Goal: Transaction & Acquisition: Register for event/course

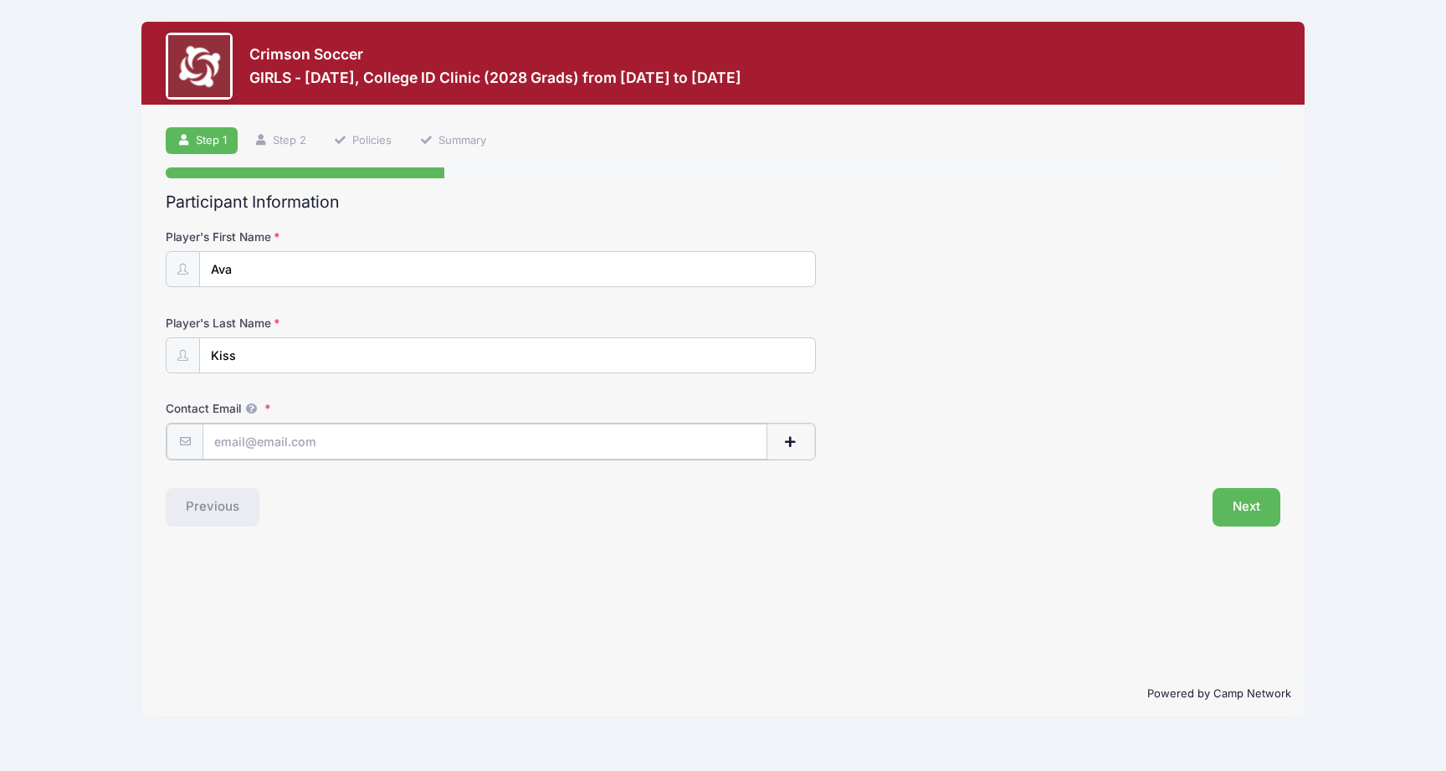
click at [616, 451] on input "Contact Email" at bounding box center [485, 442] width 565 height 36
type input "[EMAIL_ADDRESS][DOMAIN_NAME]"
click at [1250, 505] on button "Next" at bounding box center [1247, 505] width 68 height 39
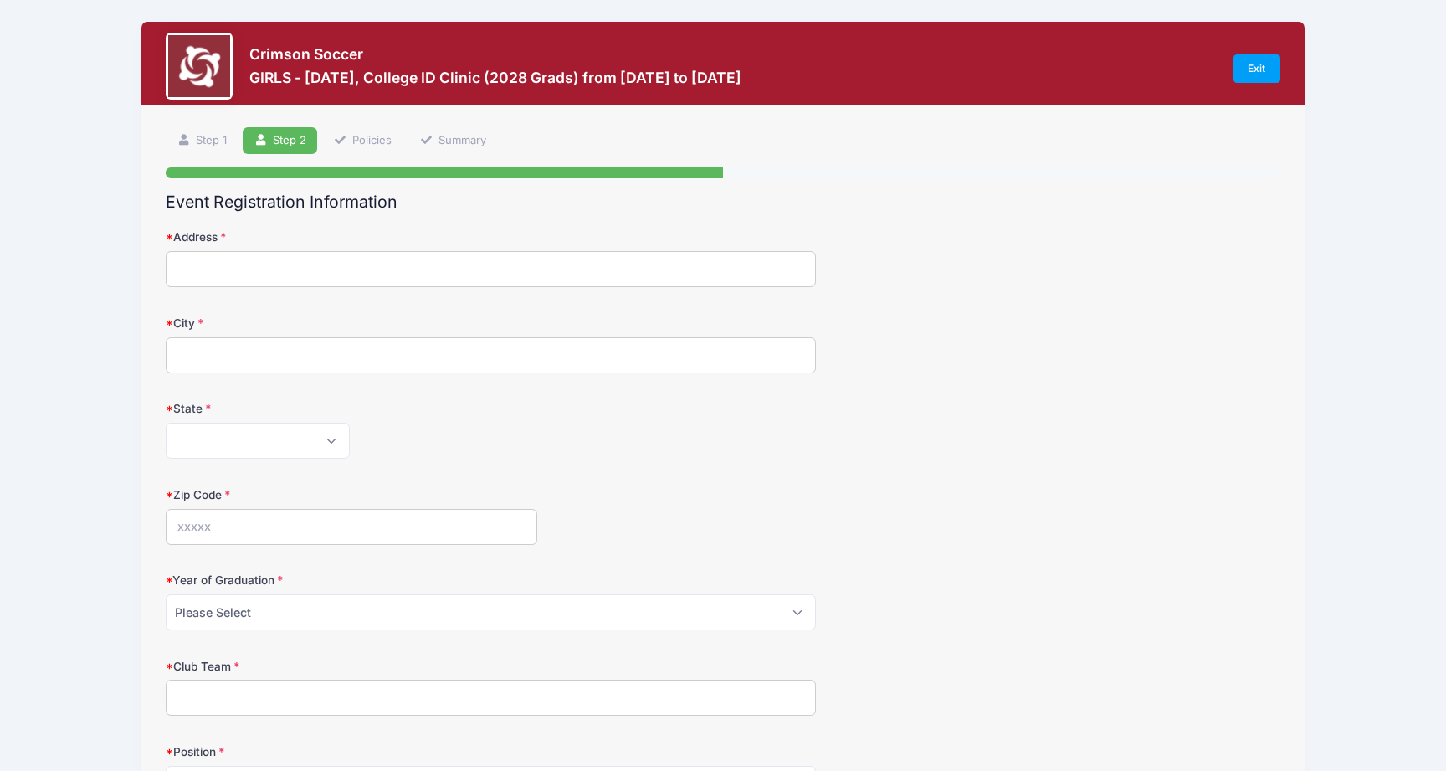
click at [593, 259] on input "Address" at bounding box center [491, 269] width 650 height 36
type input "1370 N River Rd"
type input "Coventry"
click at [321, 453] on select "Alabama Alaska American Samoa Arizona Arkansas Armed Forces Africa Armed Forces…" at bounding box center [258, 441] width 184 height 36
select select "CT"
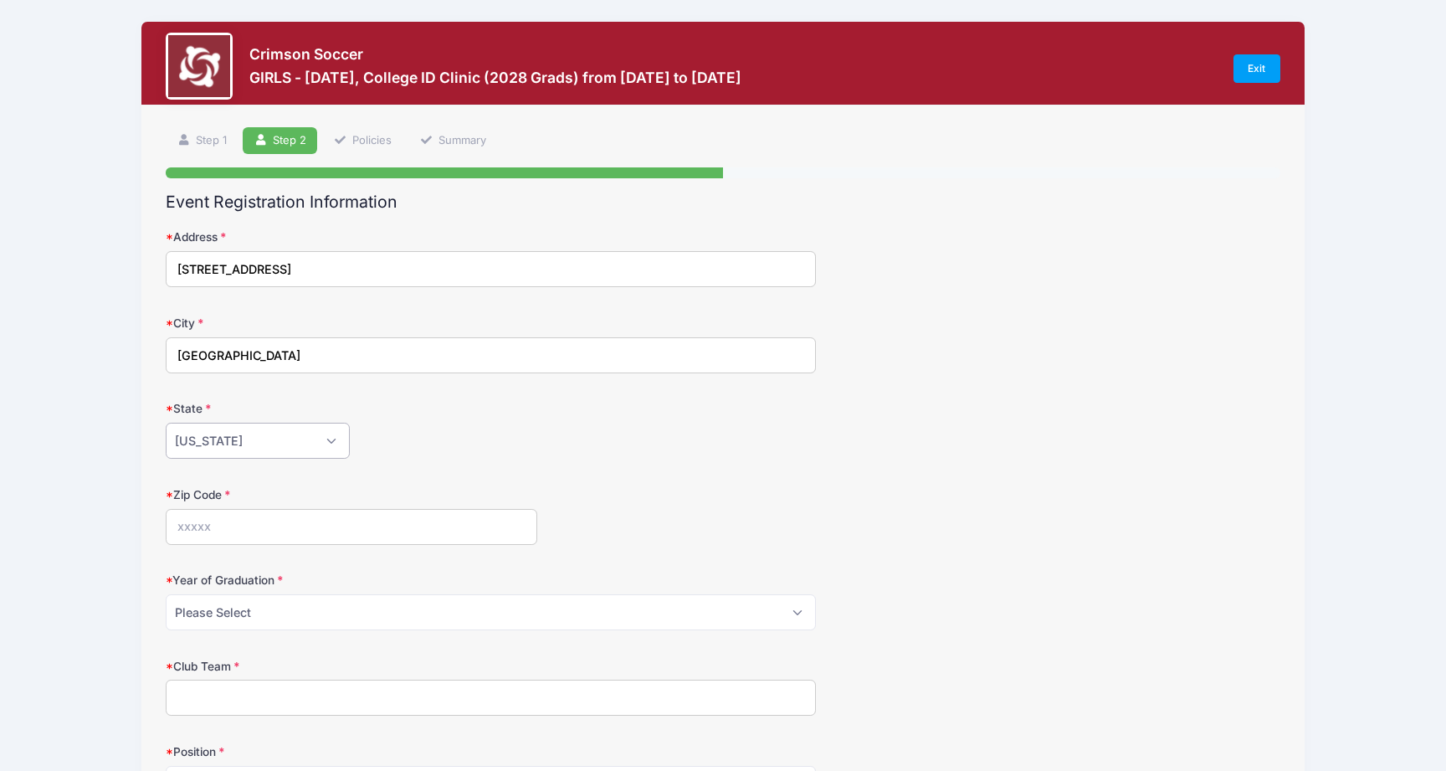
click at [166, 423] on select "Alabama Alaska American Samoa Arizona Arkansas Armed Forces Africa Armed Forces…" at bounding box center [258, 441] width 184 height 36
click at [301, 526] on input "Zip Code" at bounding box center [352, 527] width 372 height 36
type input "06238"
click at [311, 606] on select "Please Select 2025 2026 2027 2028 2029 2030 2031" at bounding box center [491, 612] width 650 height 36
select select "2028"
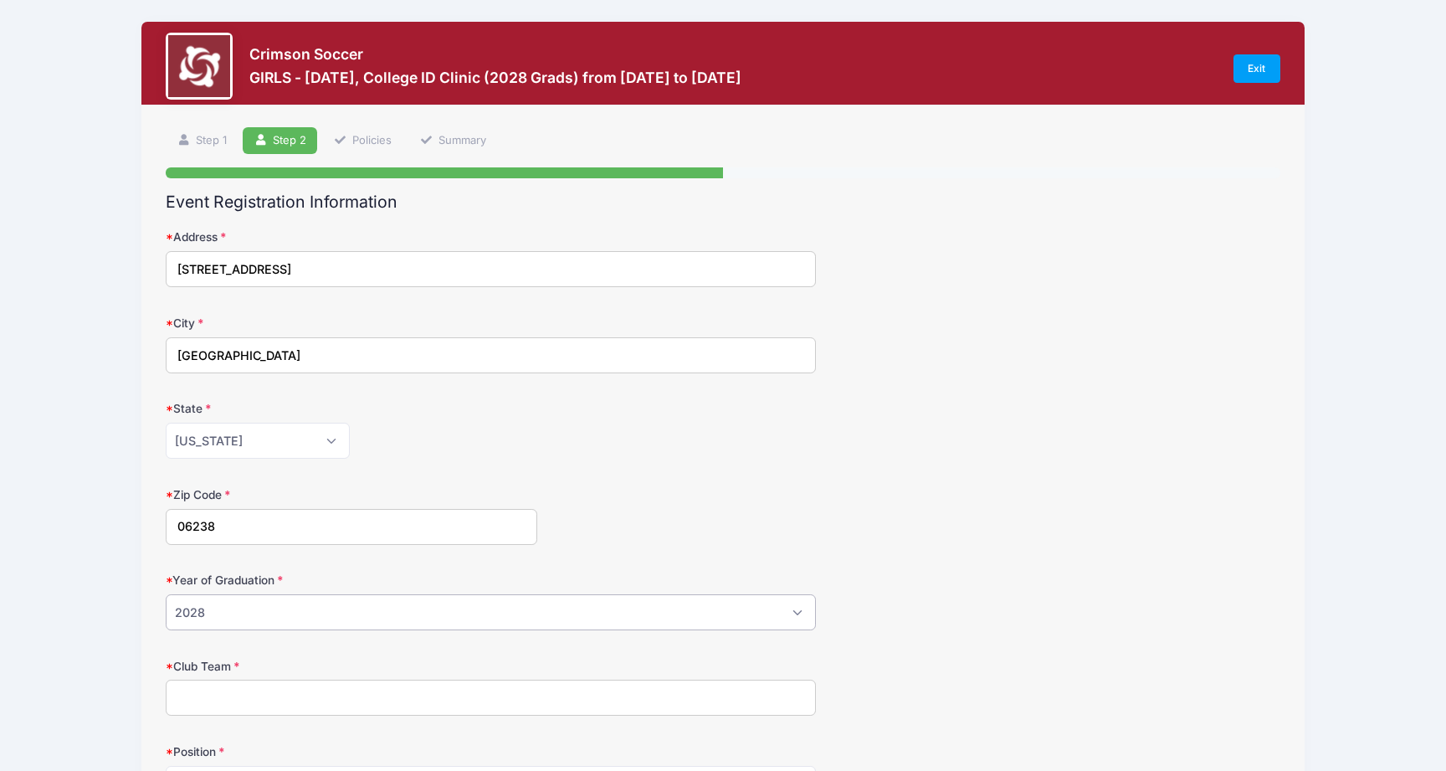
click at [166, 594] on select "Please Select 2025 2026 2027 2028 2029 2030 2031" at bounding box center [491, 612] width 650 height 36
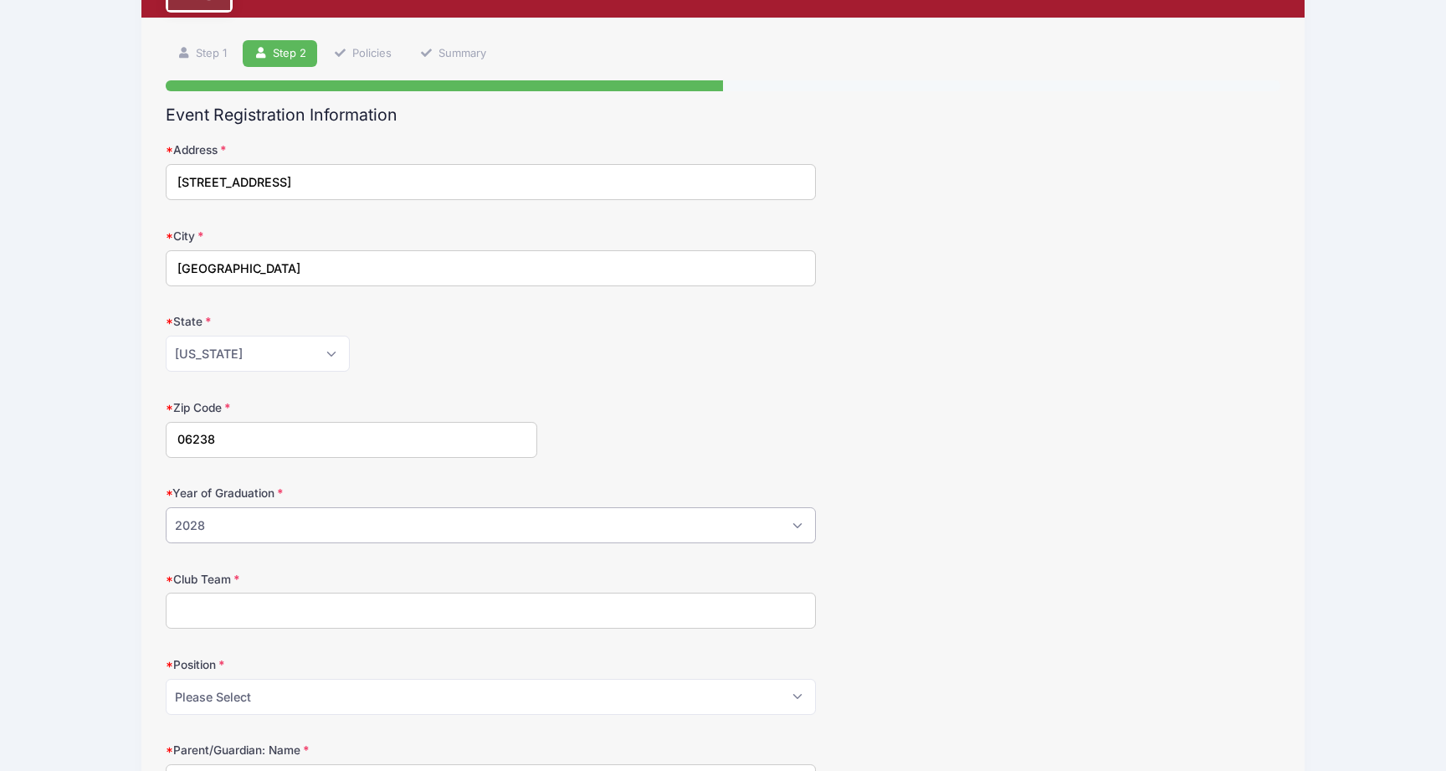
scroll to position [146, 0]
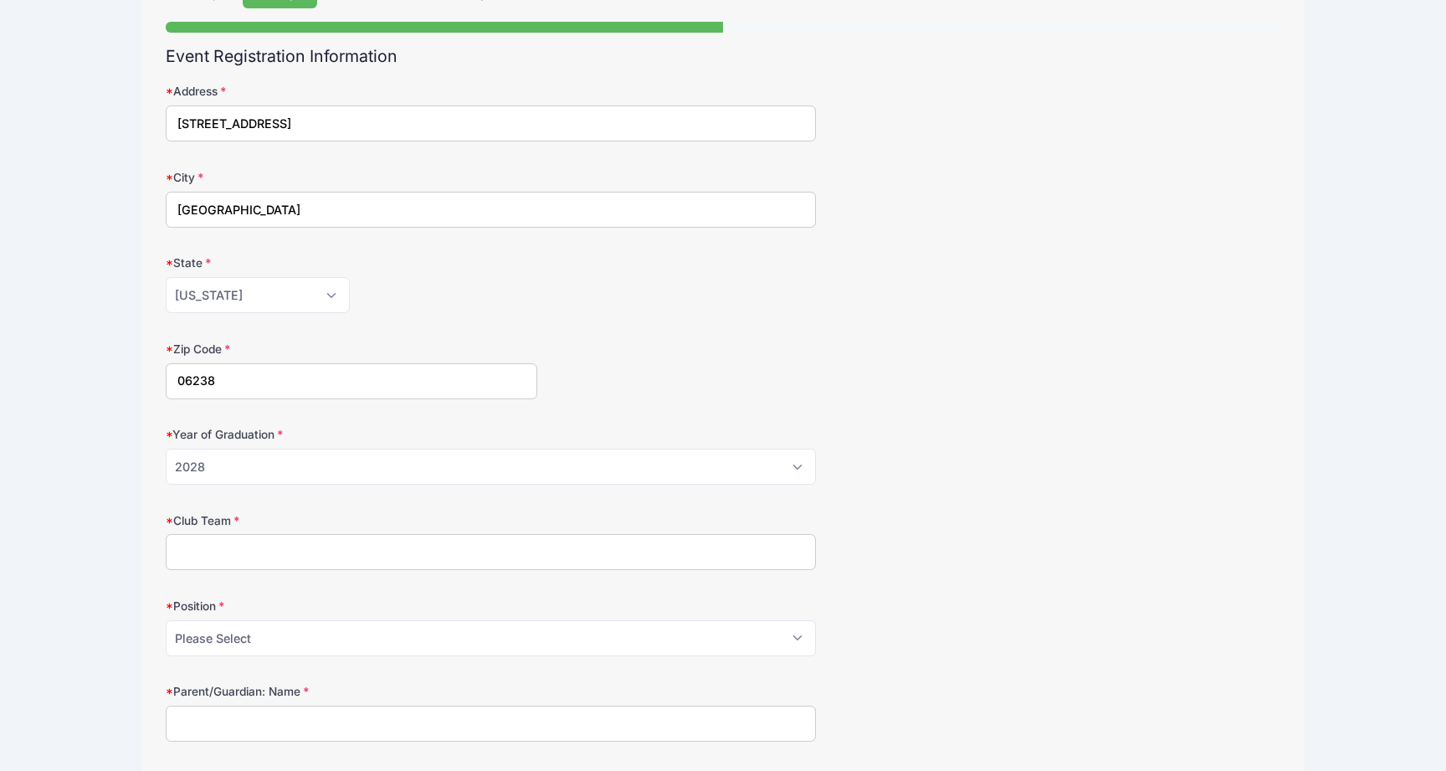
click at [316, 551] on input "Club Team" at bounding box center [491, 552] width 650 height 36
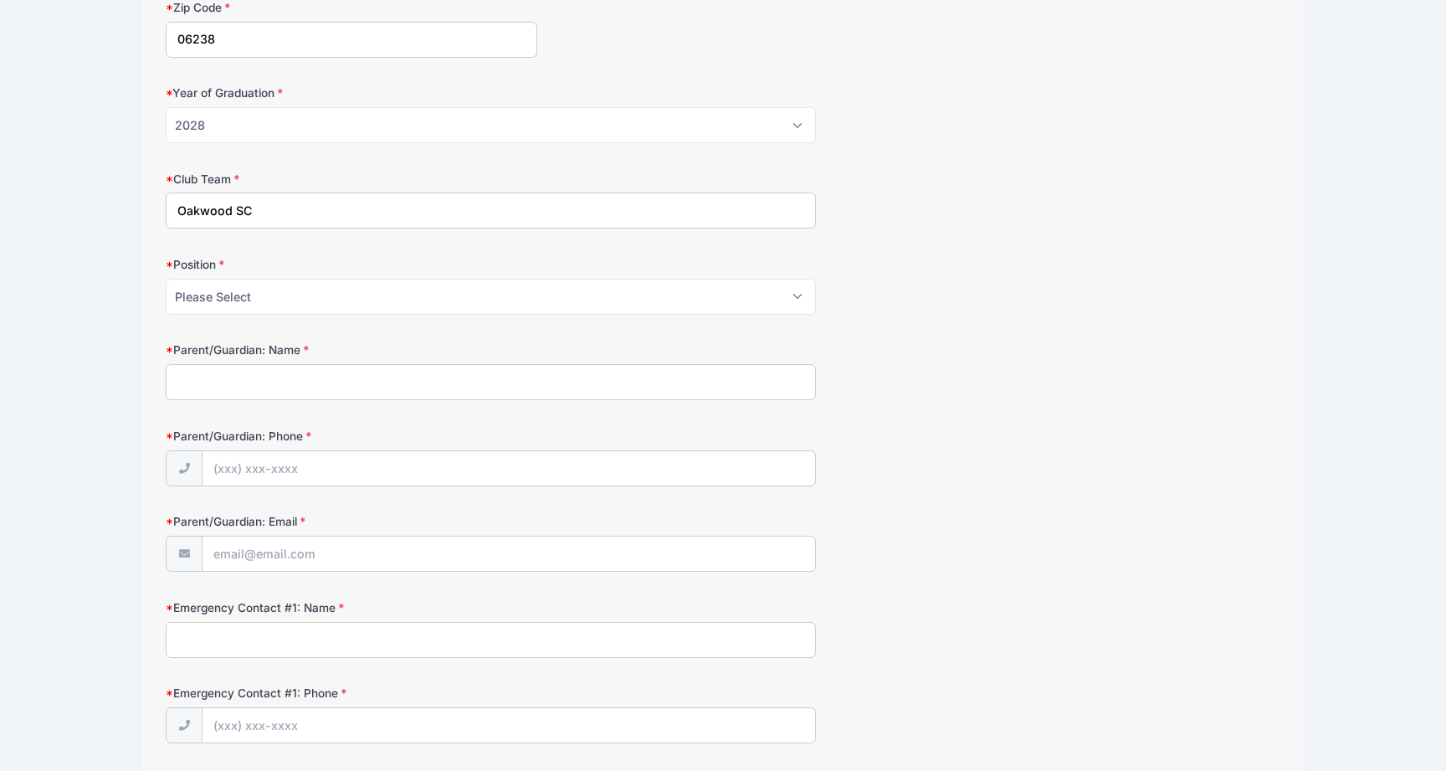
scroll to position [496, 0]
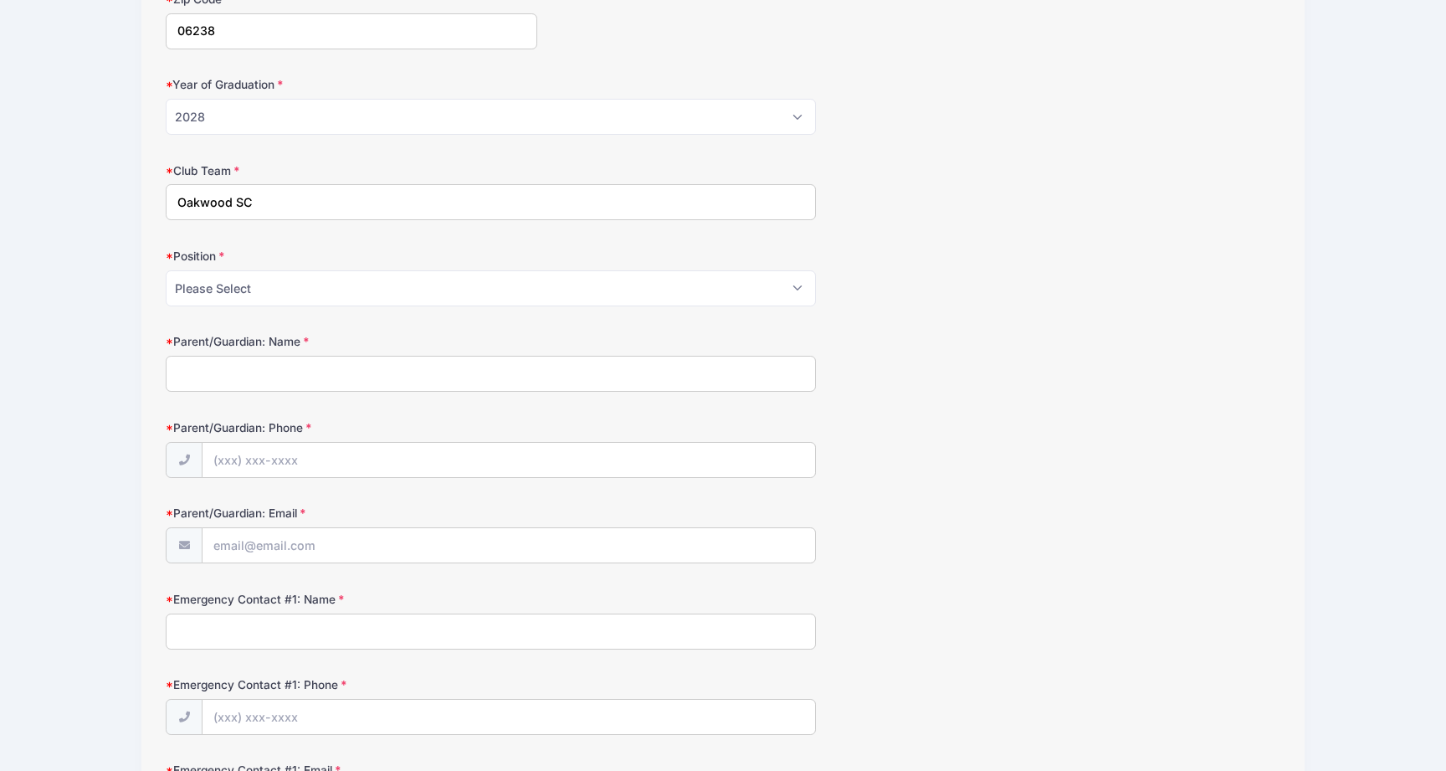
type input "Oakwood SC"
click at [441, 281] on select "Please Select GK Def Mid Fwd" at bounding box center [491, 288] width 650 height 36
select select "Mid"
click at [166, 270] on select "Please Select GK Def Mid Fwd" at bounding box center [491, 288] width 650 height 36
click at [367, 380] on input "Parent/Guardian: Name" at bounding box center [491, 374] width 650 height 36
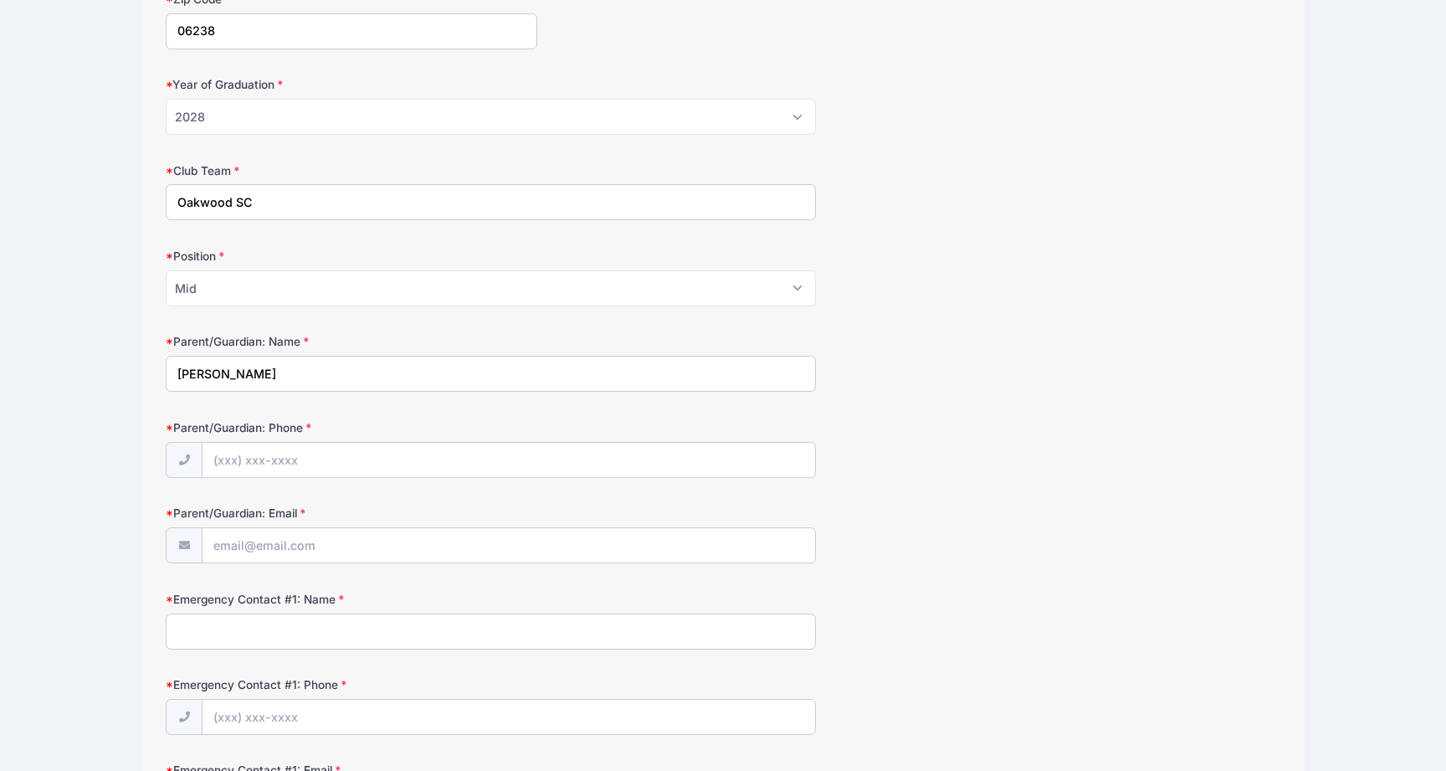
type input "Greg Kiss"
type input "(860) 202-6371"
type input "gregkisscsi@gmail.com"
type input "Greg Kiss"
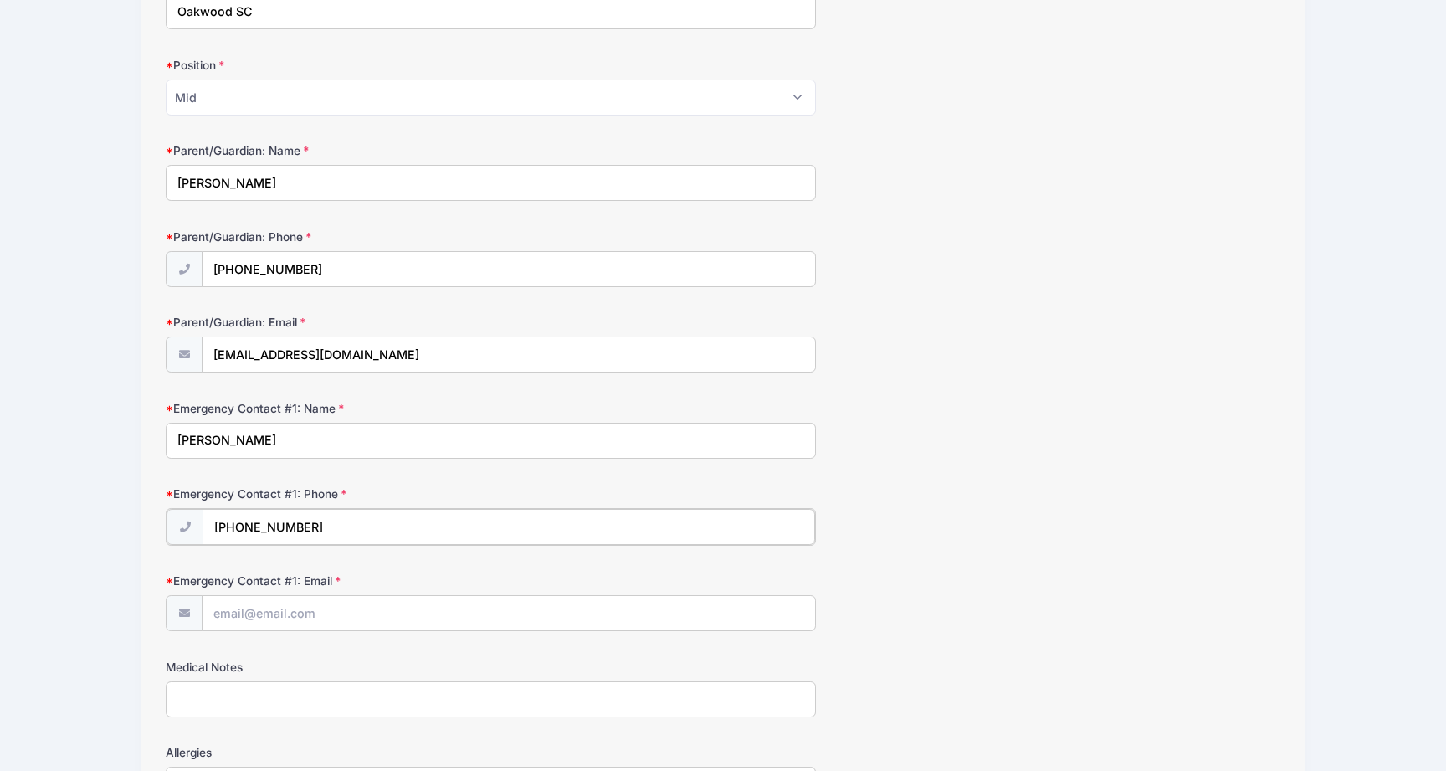
scroll to position [799, 0]
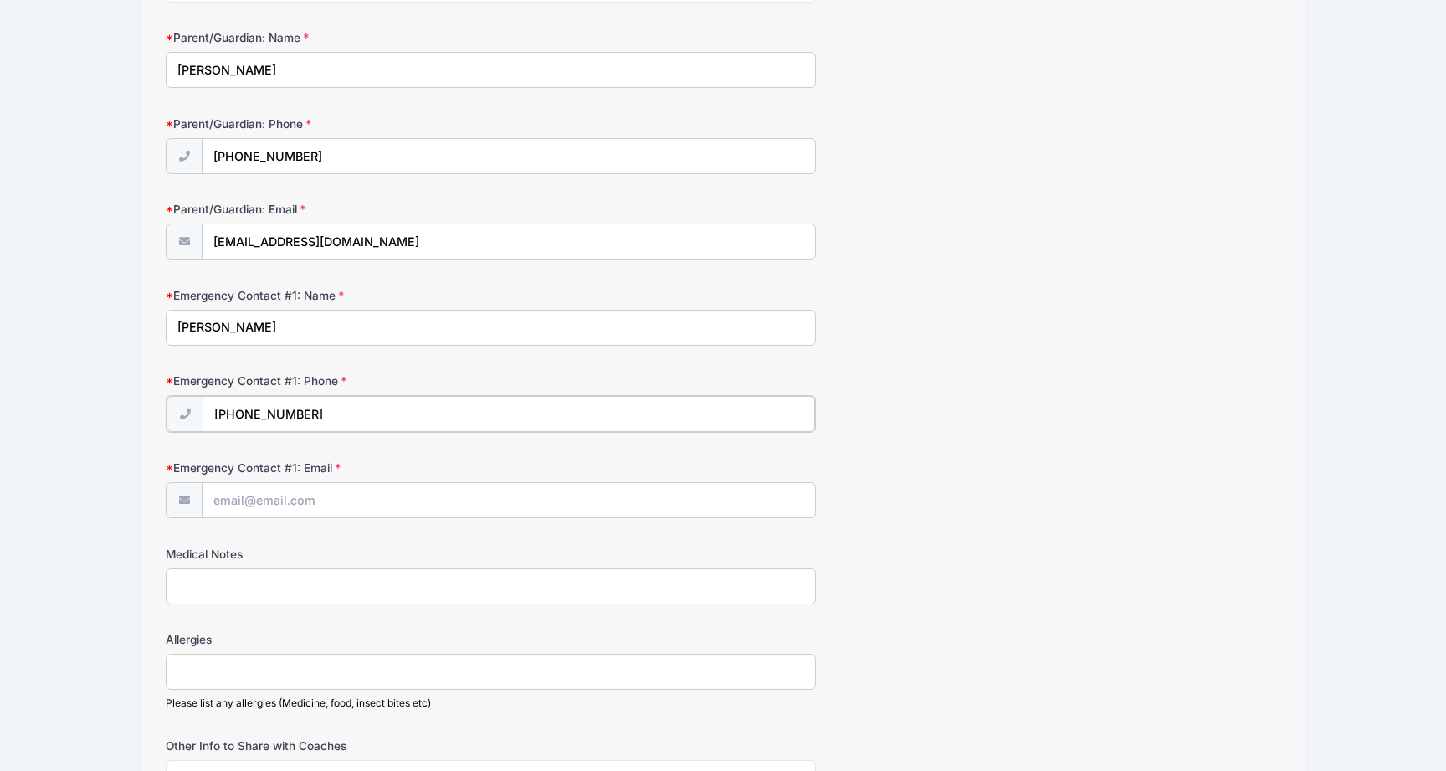
type input "(860) 202-6371"
click at [319, 489] on input "Emergency Contact #1: Email" at bounding box center [509, 499] width 612 height 36
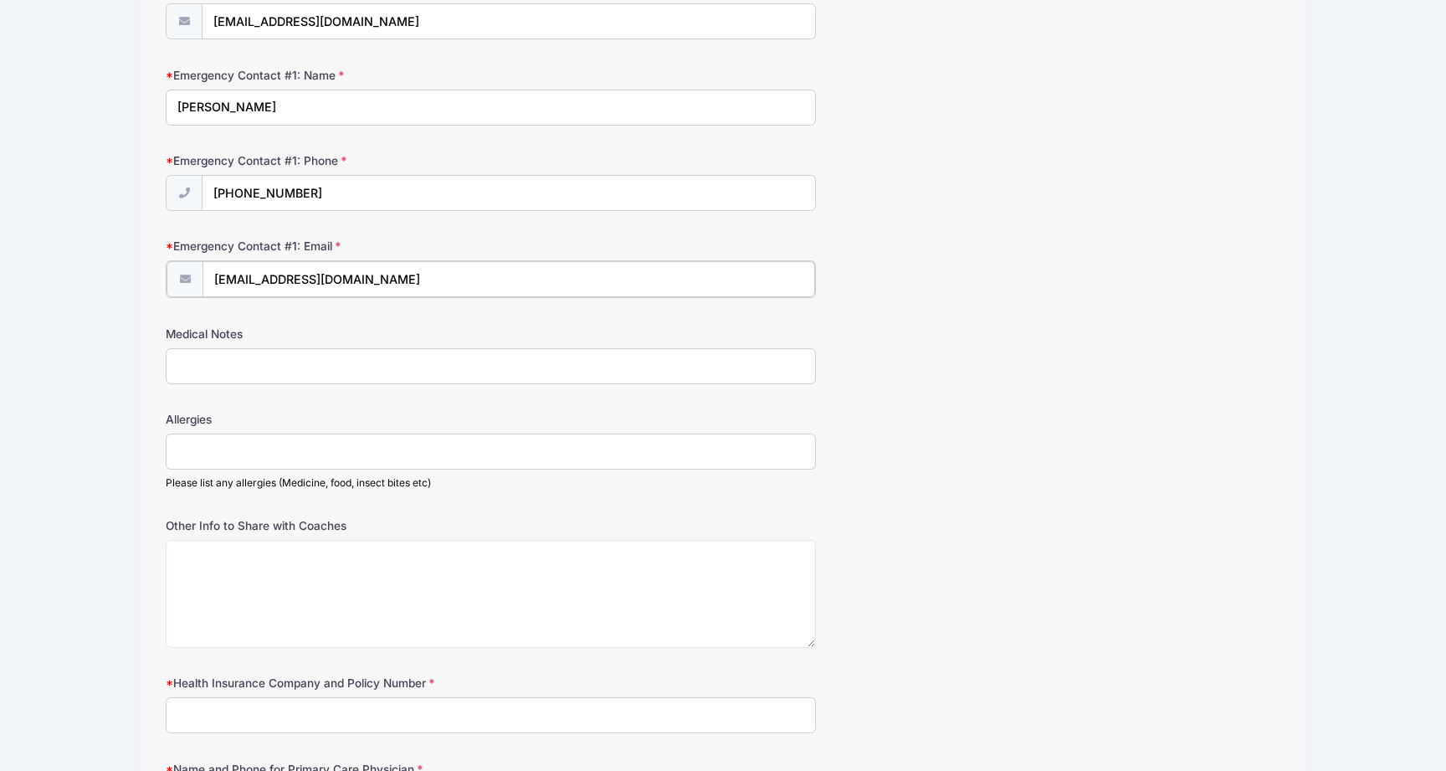
type input "gregkisscsi@gmail.com"
click at [429, 449] on input "Allergies" at bounding box center [491, 450] width 650 height 36
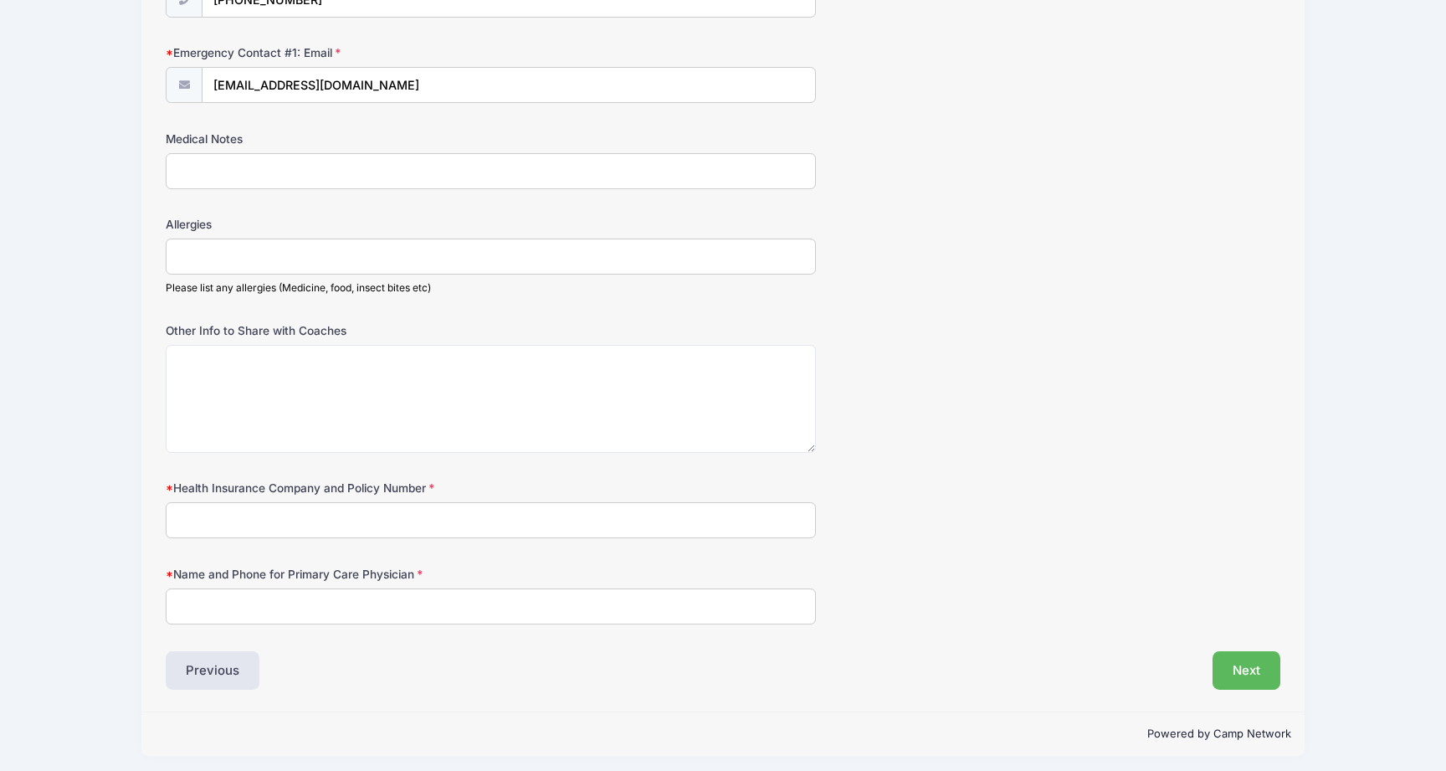
scroll to position [1219, 0]
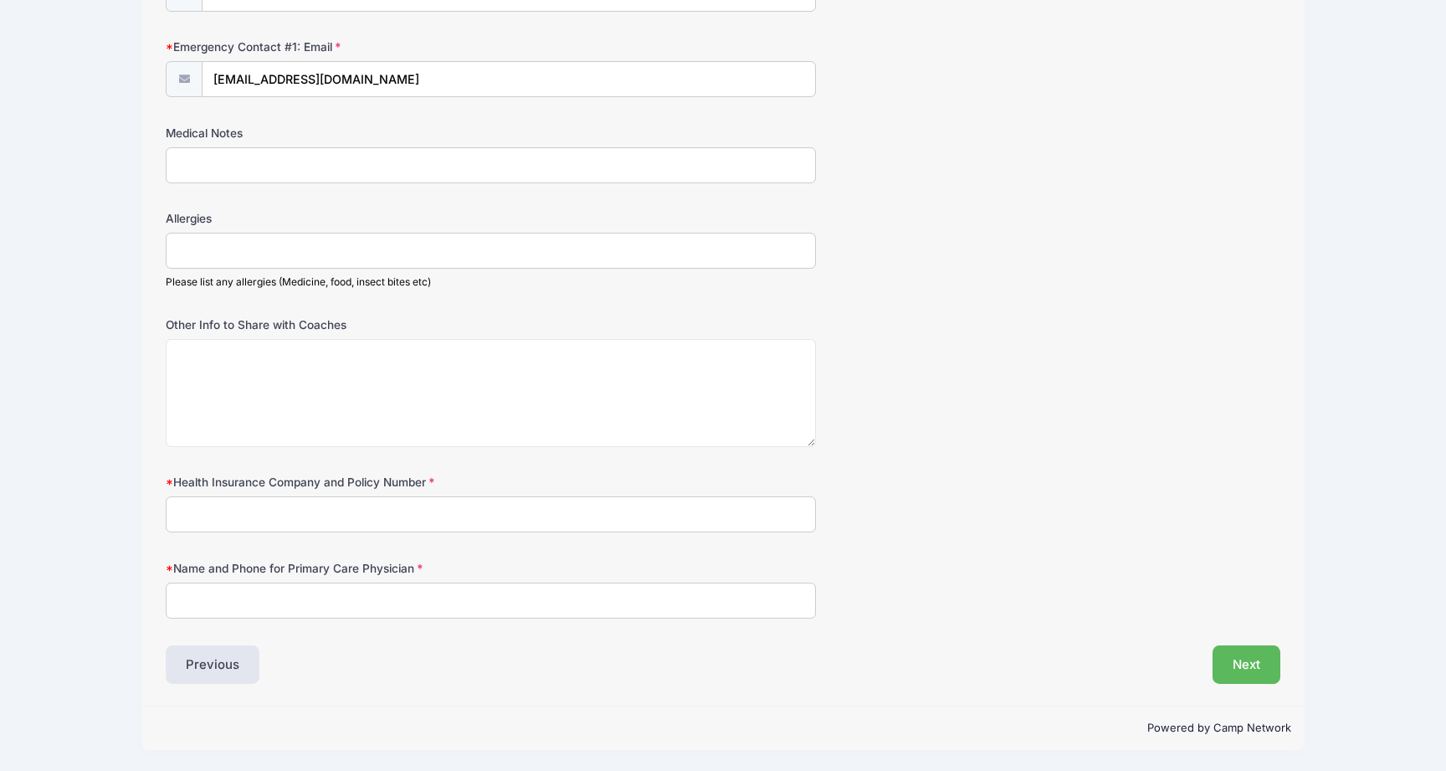
click at [413, 511] on input "Health Insurance Company and Policy Number" at bounding box center [491, 514] width 650 height 36
type input "Blue Cross"
paste input "Dr. Kenneth Spiegelman, MD - Manchester, CT"
drag, startPoint x: 464, startPoint y: 602, endPoint x: 353, endPoint y: 604, distance: 110.5
click at [353, 604] on input "Dr. Kenneth Spiegelman, MD - Manchester, CT" at bounding box center [491, 601] width 650 height 36
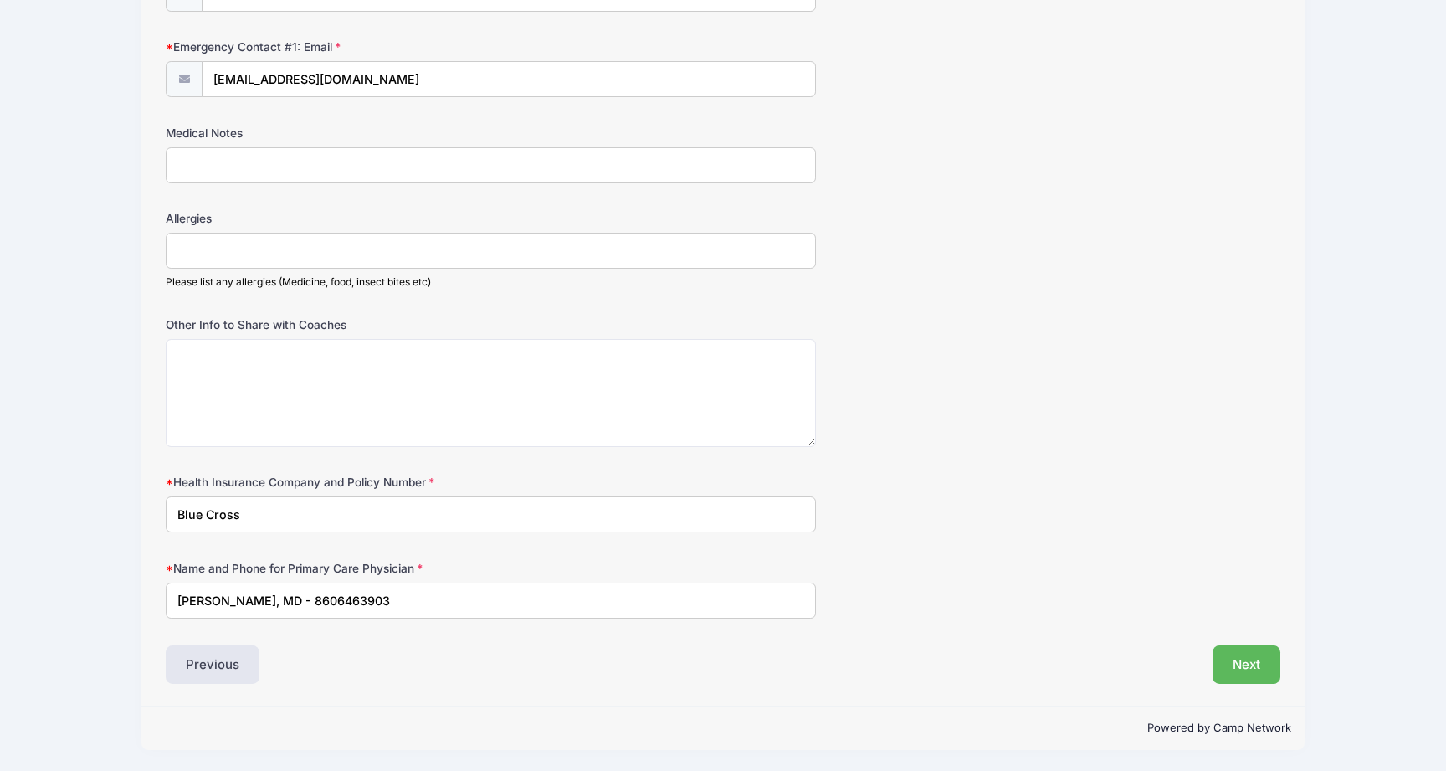
click at [341, 600] on input "Dr. Kenneth Spiegelman, MD - 8606463903" at bounding box center [491, 601] width 650 height 36
type input "Dr. Kenneth Spiegelman - 8606463903"
click at [1246, 673] on button "Next" at bounding box center [1247, 664] width 68 height 39
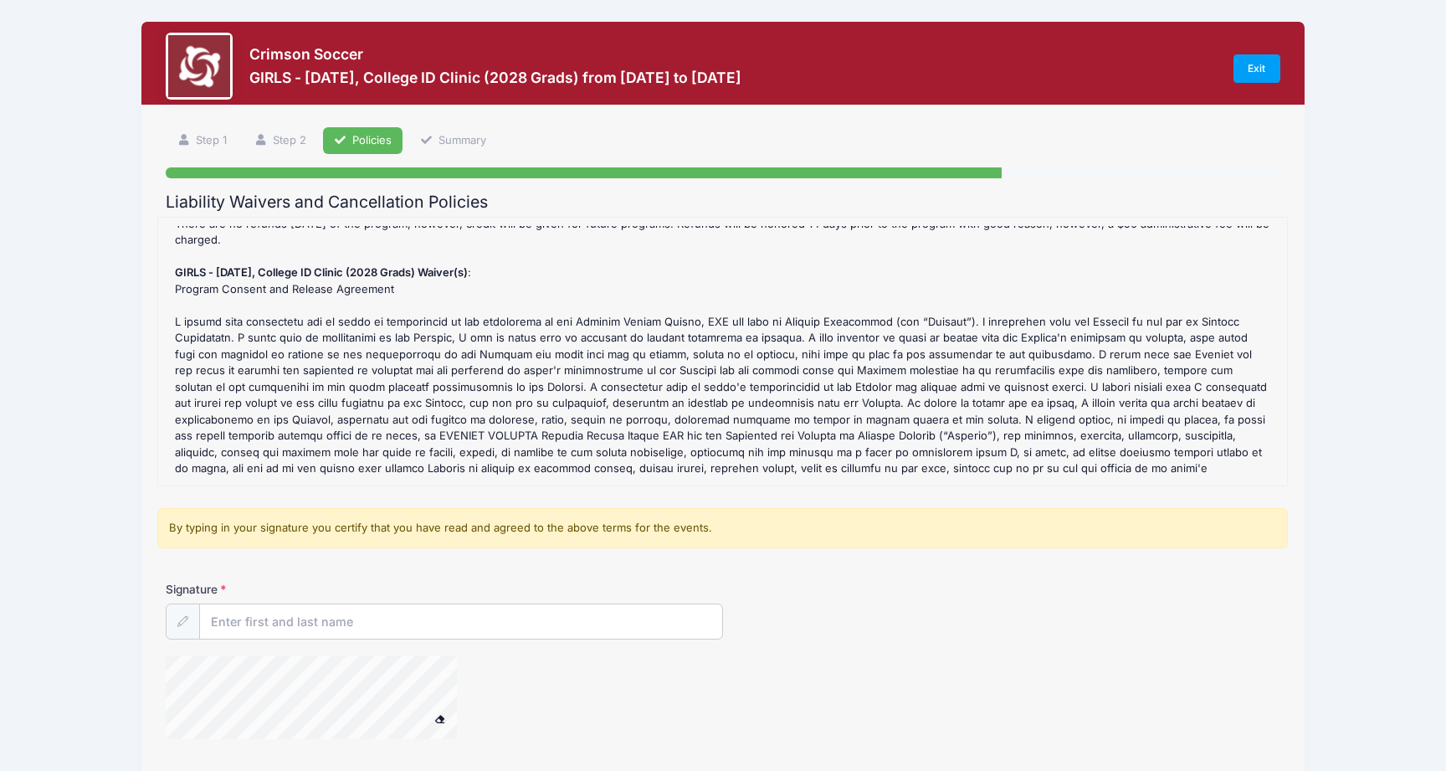
scroll to position [0, 0]
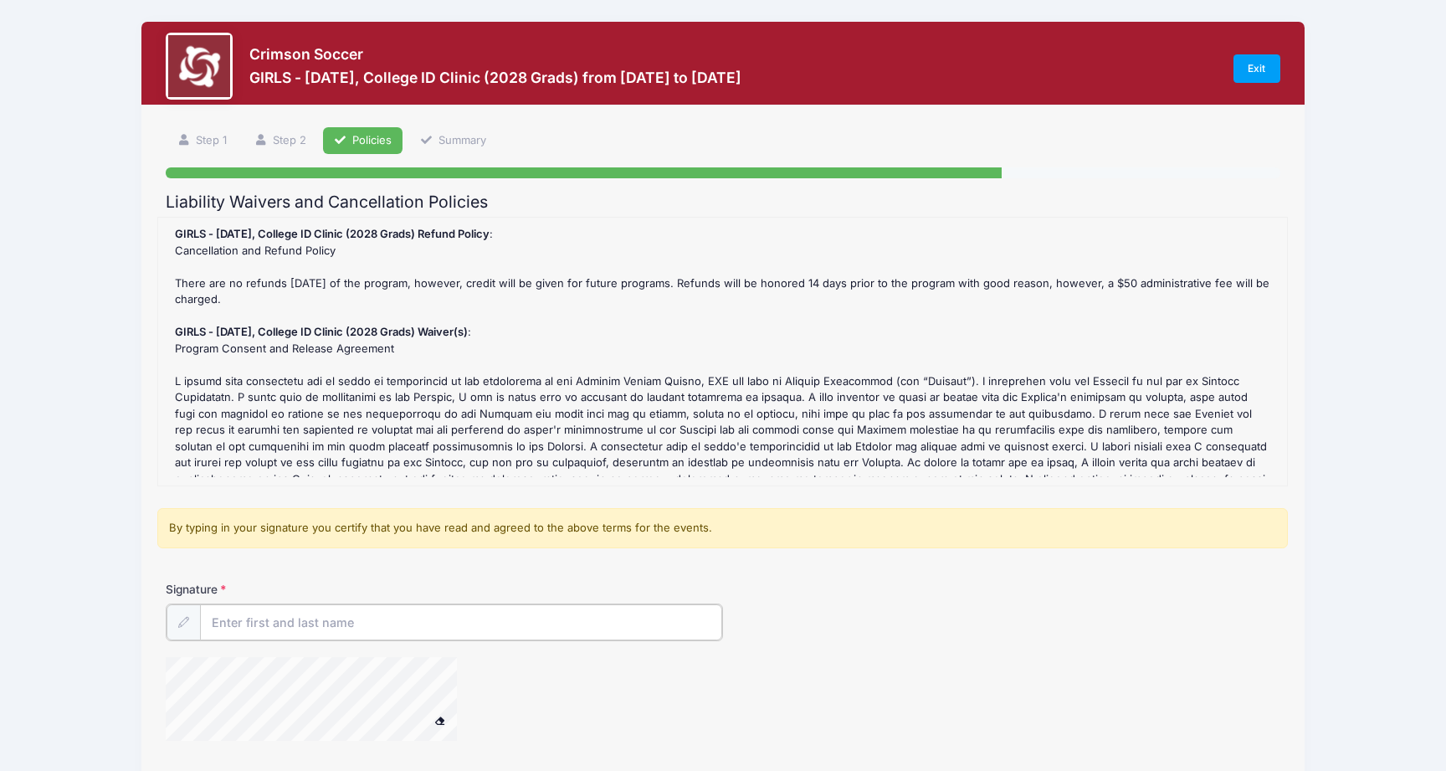
click at [321, 623] on input "Signature" at bounding box center [461, 622] width 522 height 36
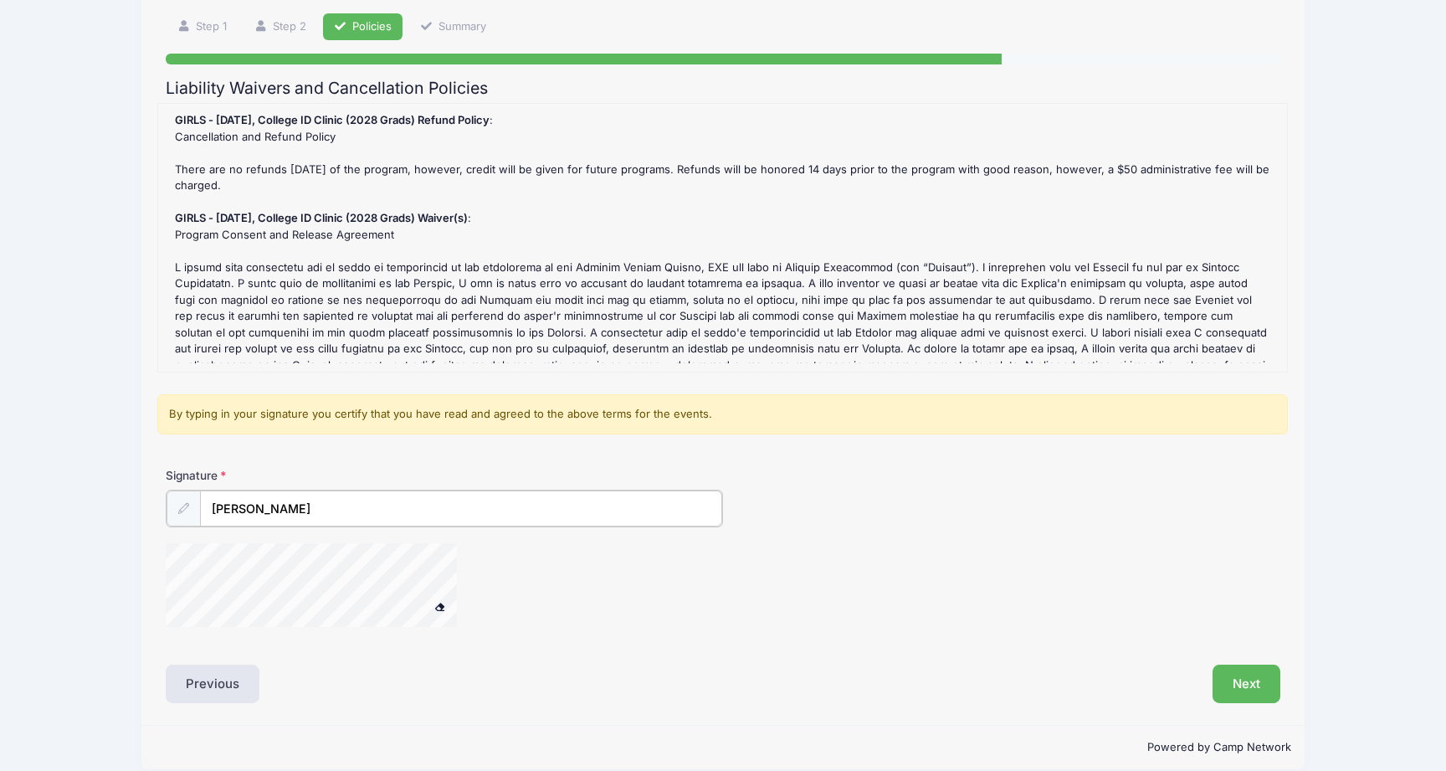
scroll to position [132, 0]
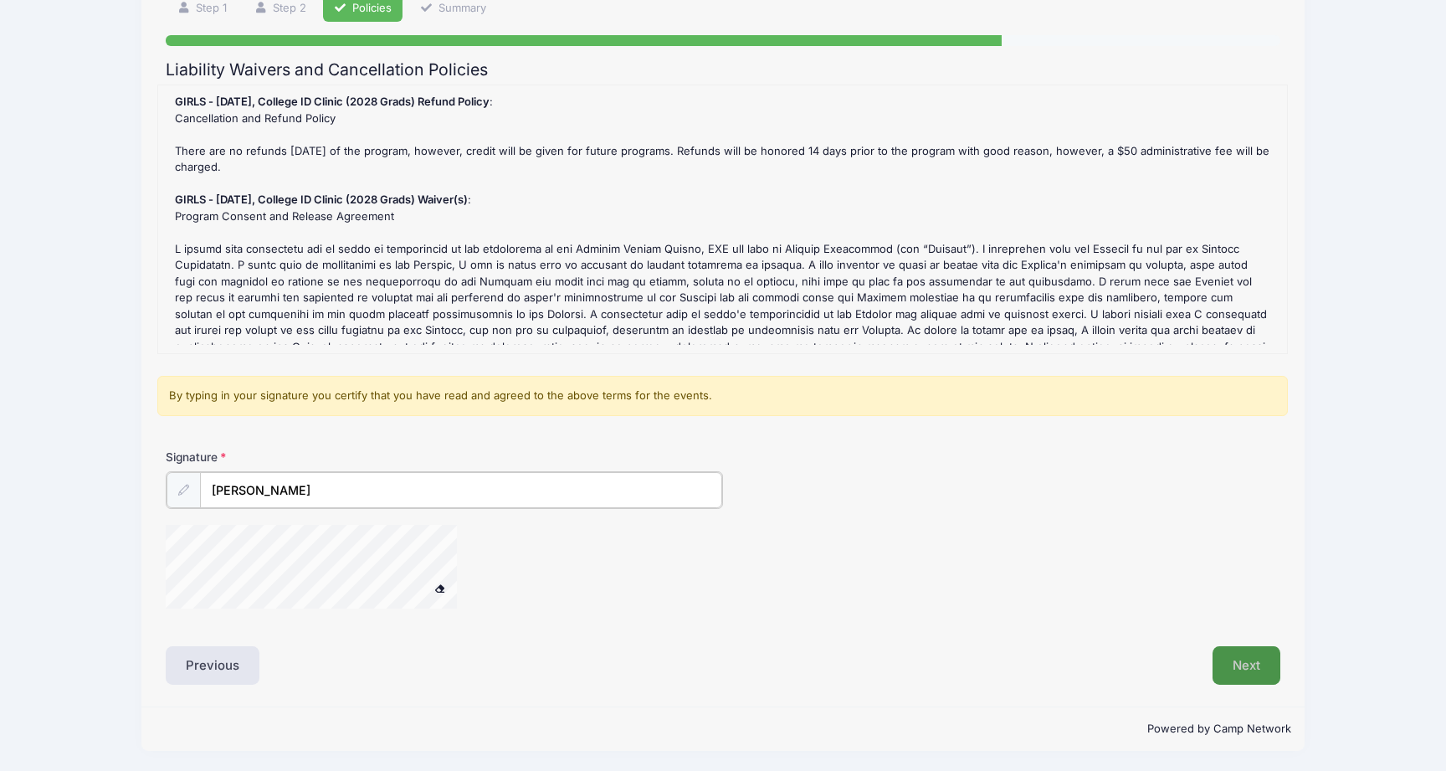
type input "Greg Kiss"
click at [1240, 670] on button "Next" at bounding box center [1247, 665] width 68 height 39
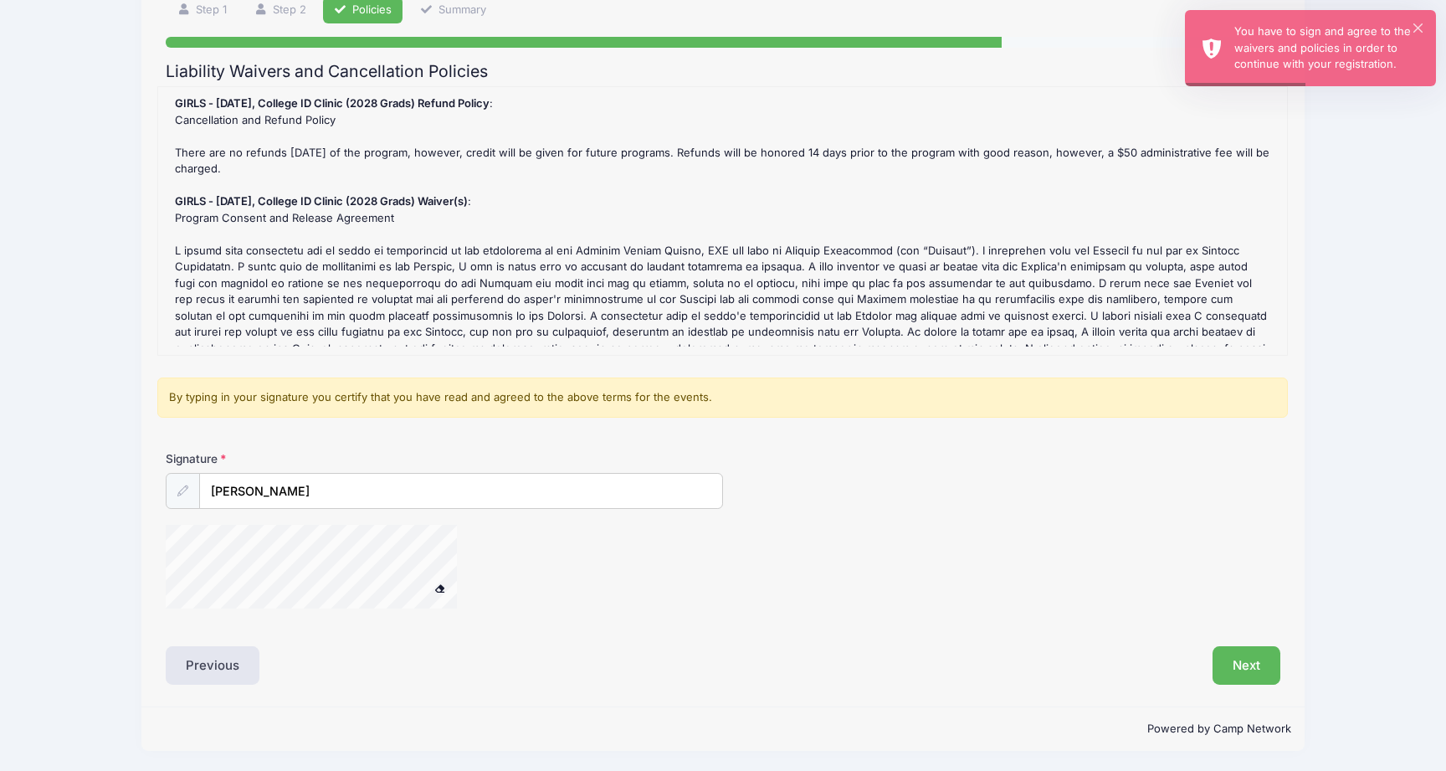
scroll to position [108, 0]
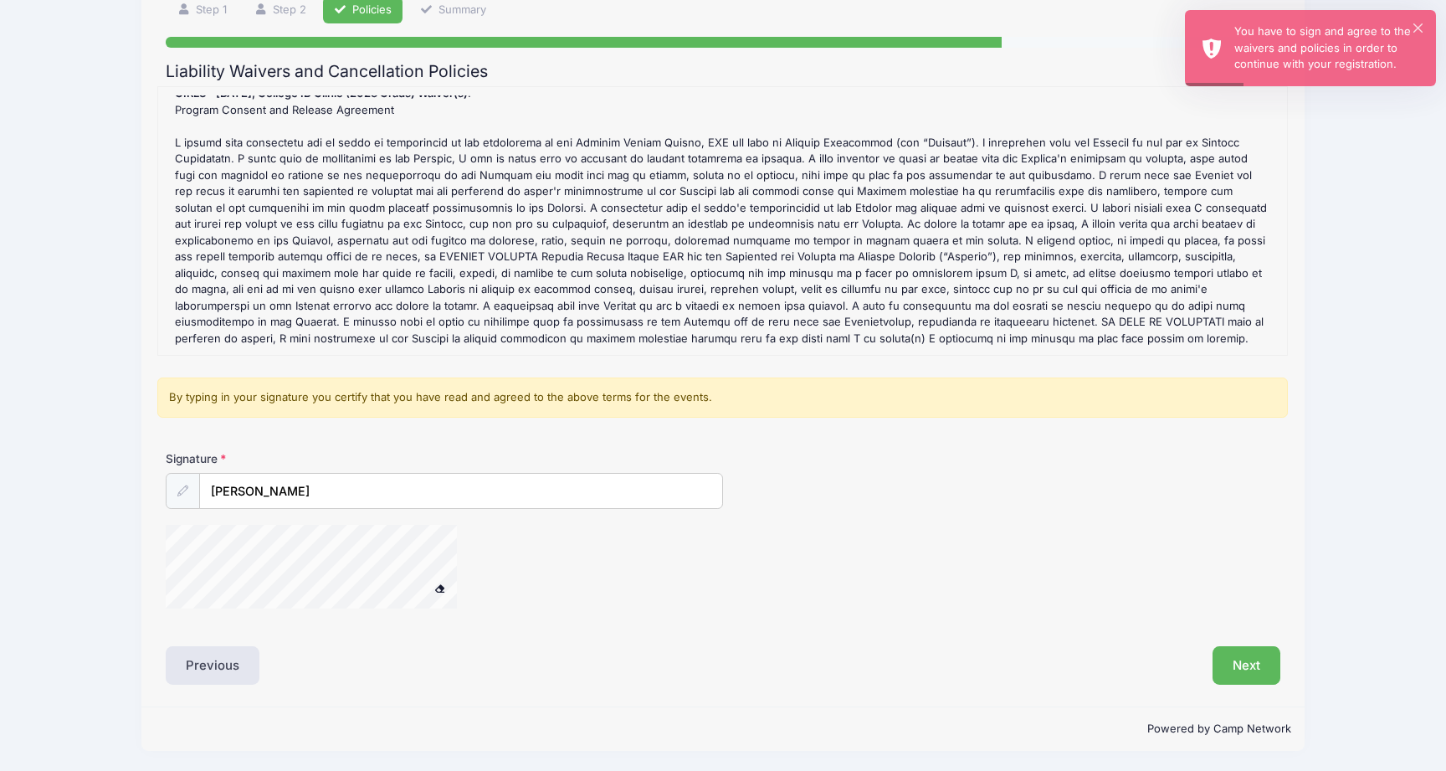
click at [384, 454] on label "Signature" at bounding box center [305, 458] width 279 height 17
click at [384, 473] on input "Greg Kiss" at bounding box center [461, 491] width 524 height 36
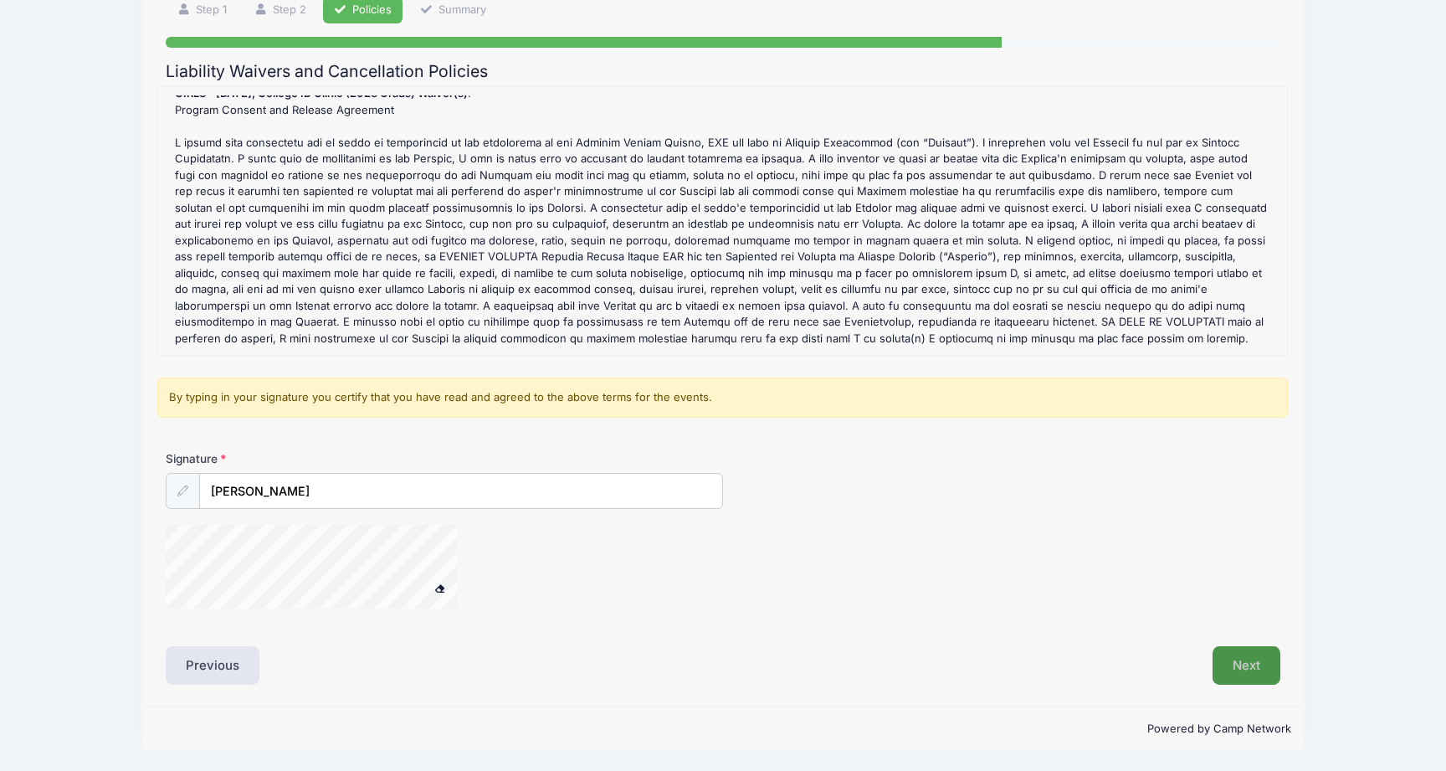
click at [1218, 657] on button "Next" at bounding box center [1247, 665] width 68 height 39
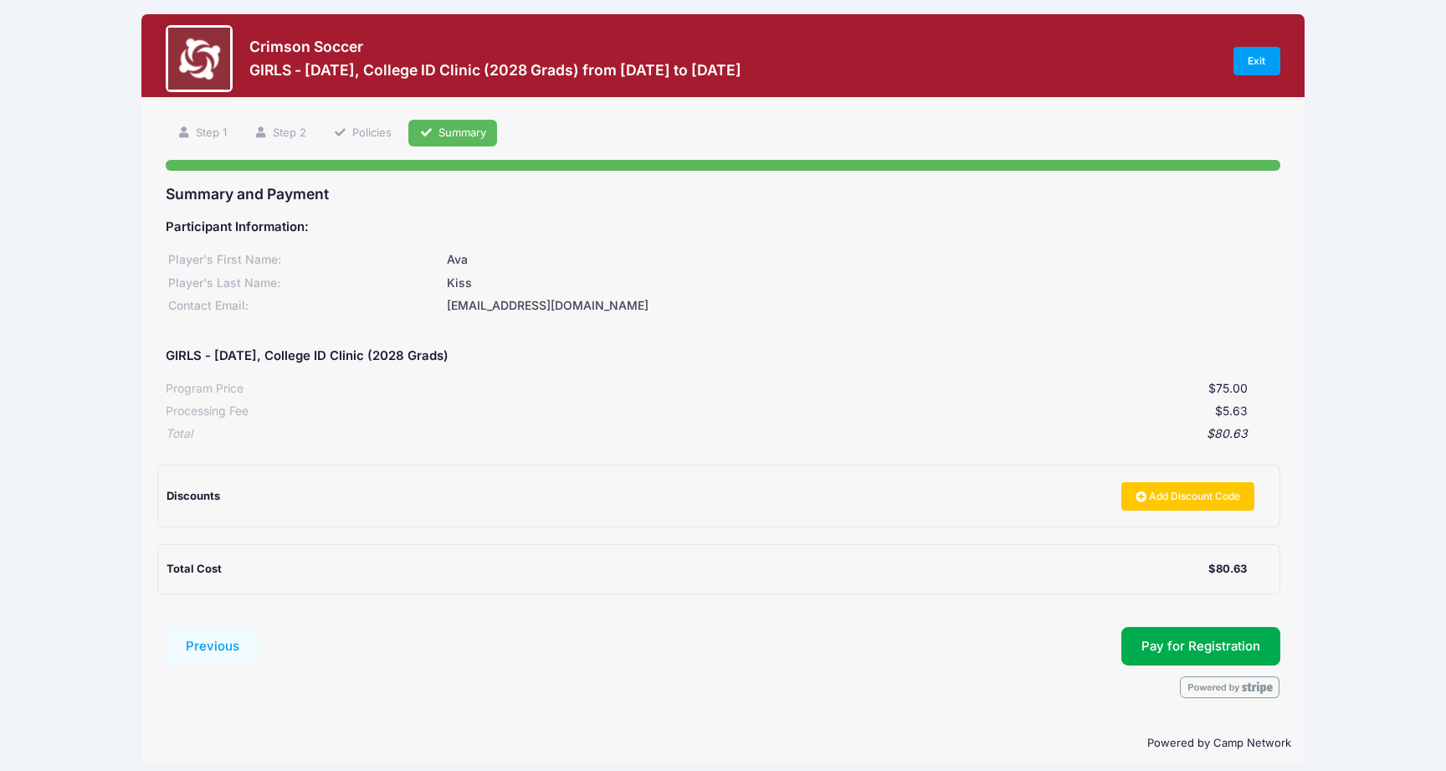
scroll to position [0, 0]
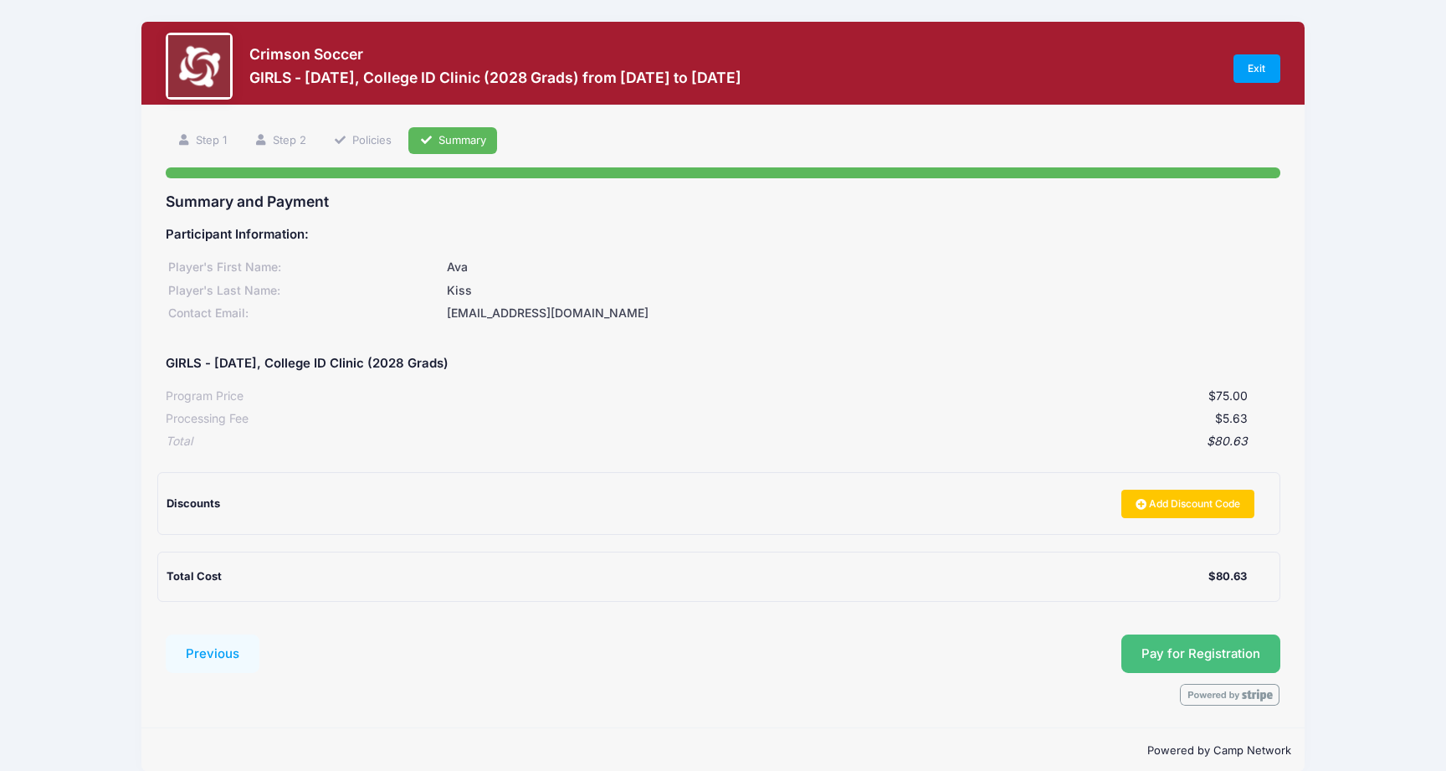
click at [1181, 654] on button "Pay for Registration" at bounding box center [1201, 653] width 159 height 39
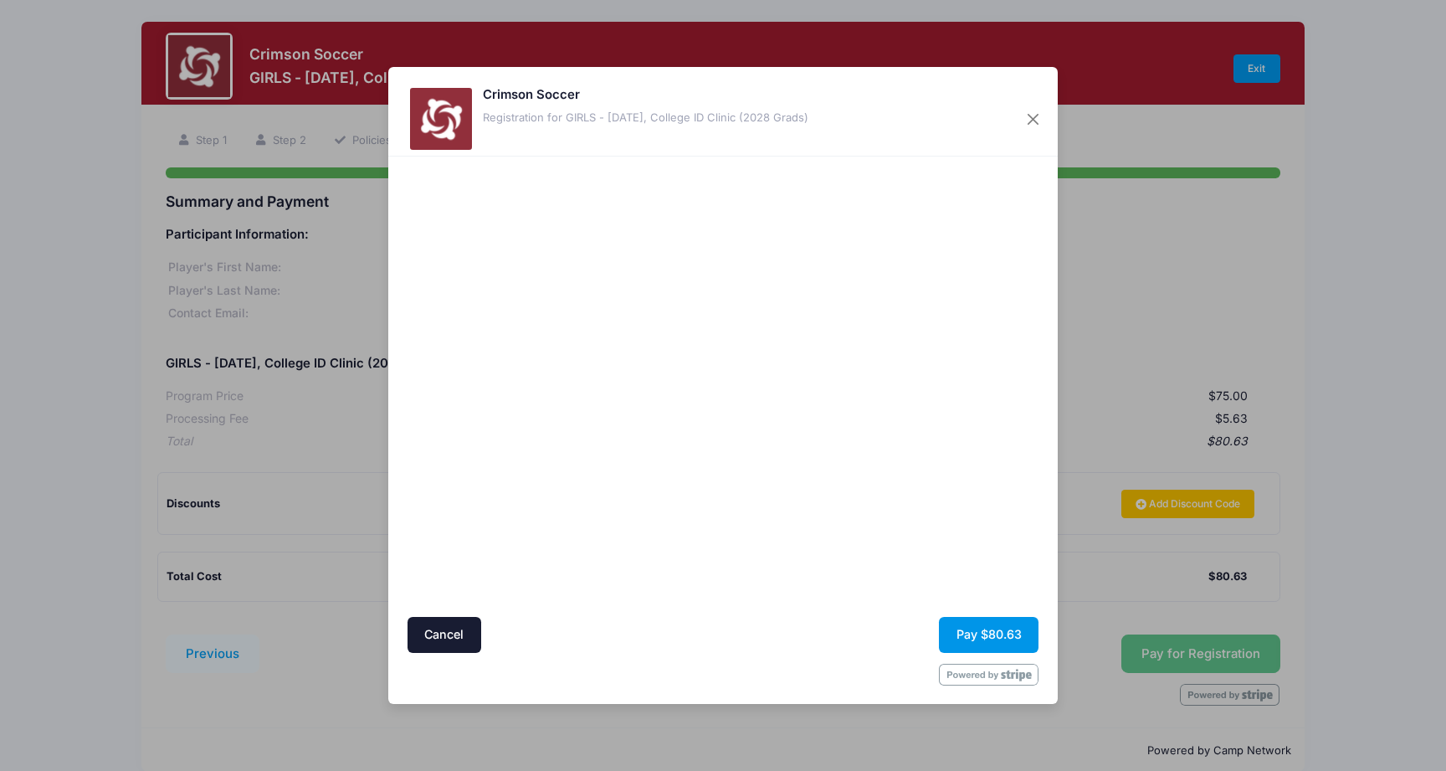
click at [995, 639] on button "Pay $80.63" at bounding box center [989, 635] width 100 height 36
